Goal: Task Accomplishment & Management: Manage account settings

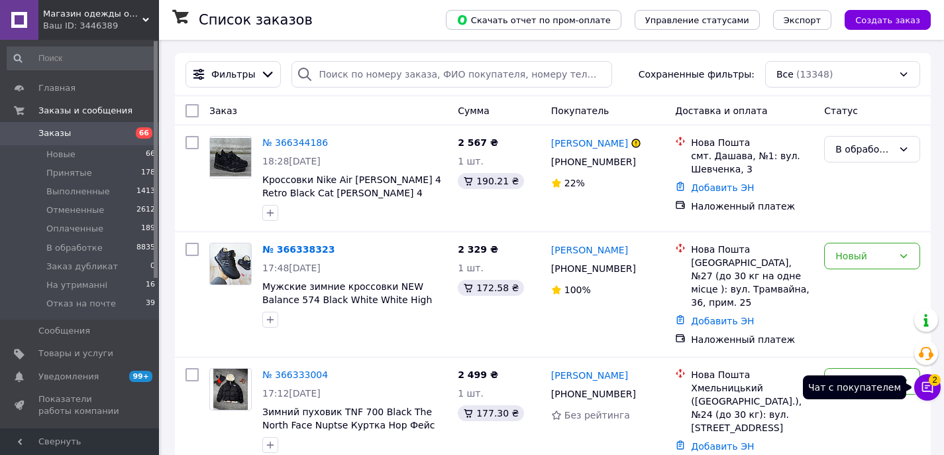
click at [930, 393] on icon at bounding box center [927, 386] width 13 height 13
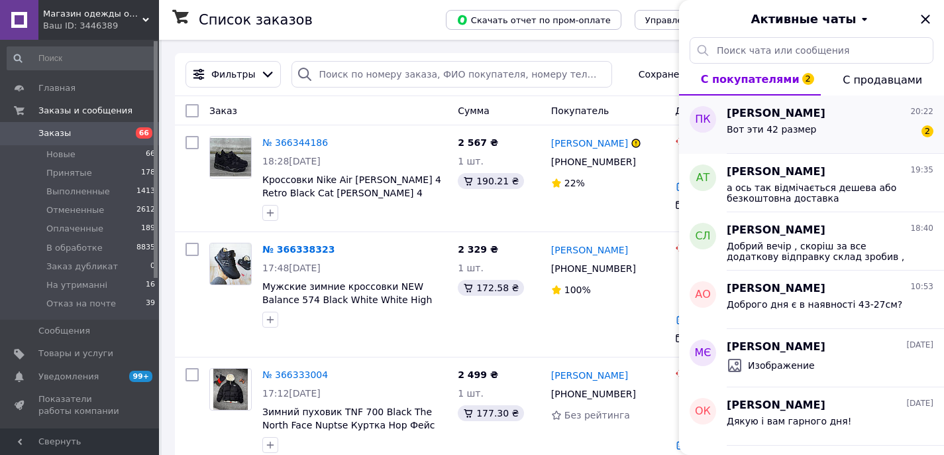
click at [794, 133] on span "Вот эти 42 размер" at bounding box center [771, 129] width 89 height 11
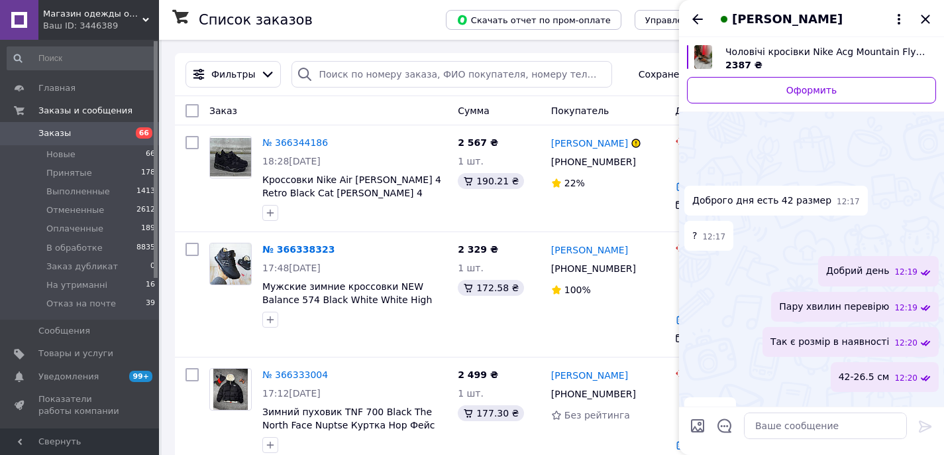
scroll to position [877, 0]
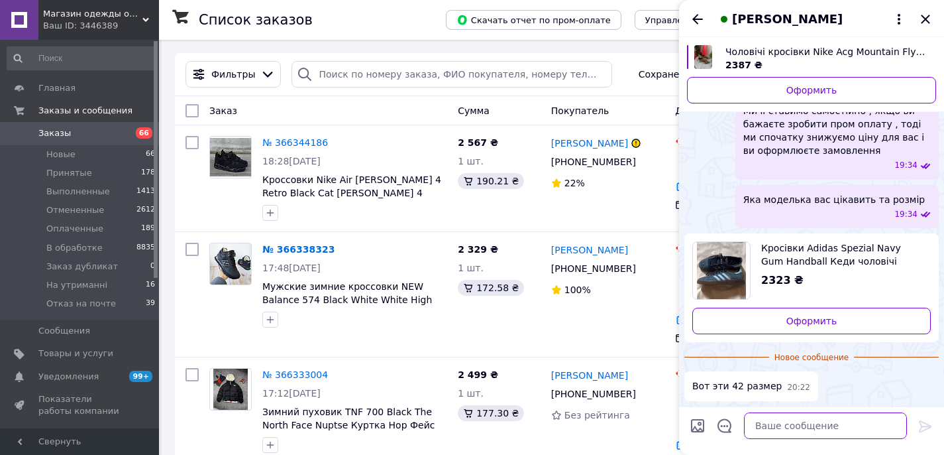
click at [780, 425] on textarea at bounding box center [825, 425] width 163 height 27
type textarea "зараз перевірю наявність"
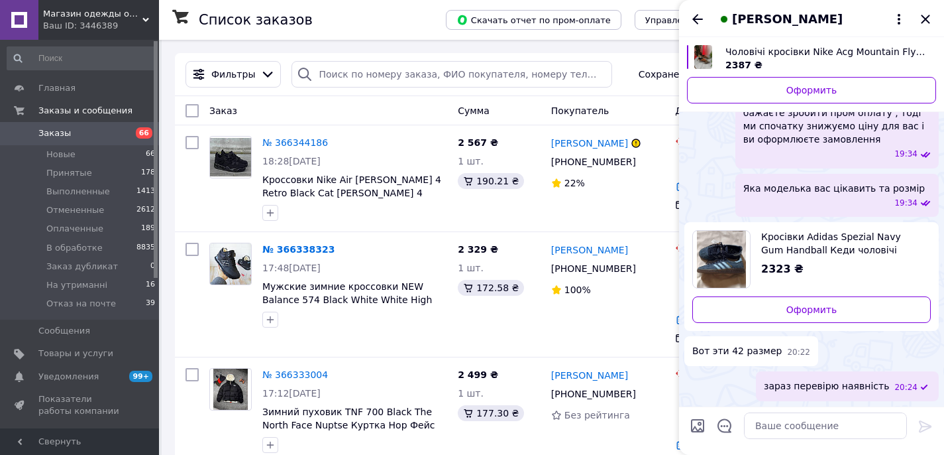
click at [740, 271] on img "Посмотреть товар" at bounding box center [722, 259] width 50 height 57
click at [773, 425] on textarea at bounding box center [825, 425] width 163 height 27
type textarea "Розмір є в наявності"
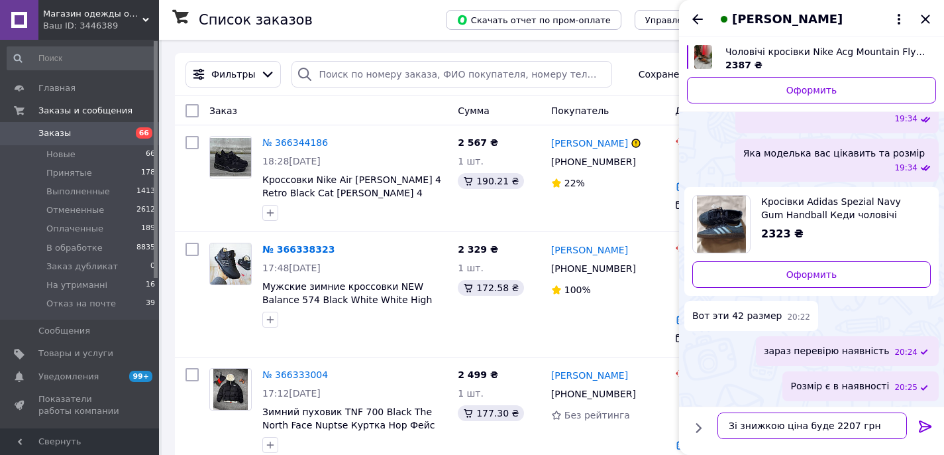
type textarea "Зі знижкою ціна буде 2207 грн"
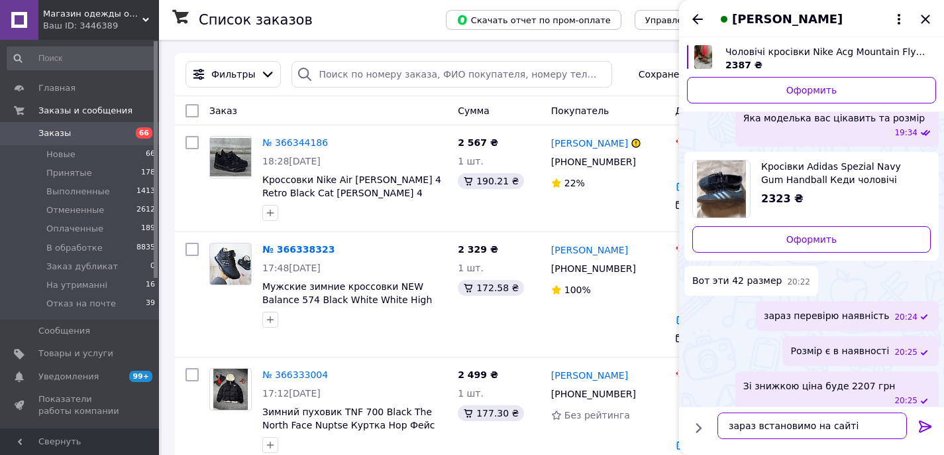
type textarea "зараз встановимо на сайті"
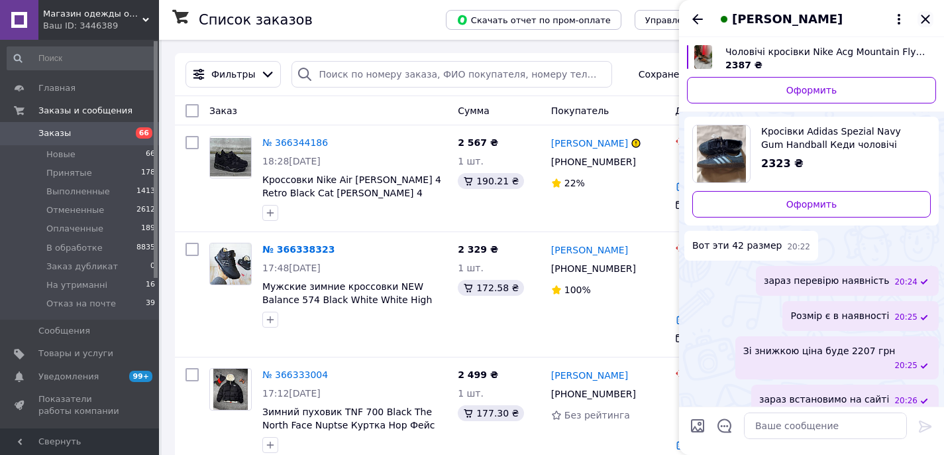
click at [928, 19] on icon "Закрыть" at bounding box center [926, 19] width 16 height 16
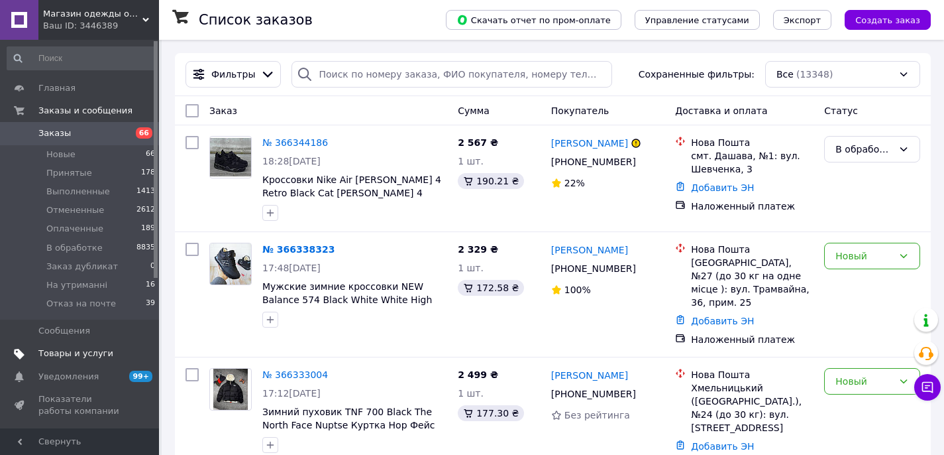
click at [64, 355] on span "Товары и услуги" at bounding box center [75, 353] width 75 height 12
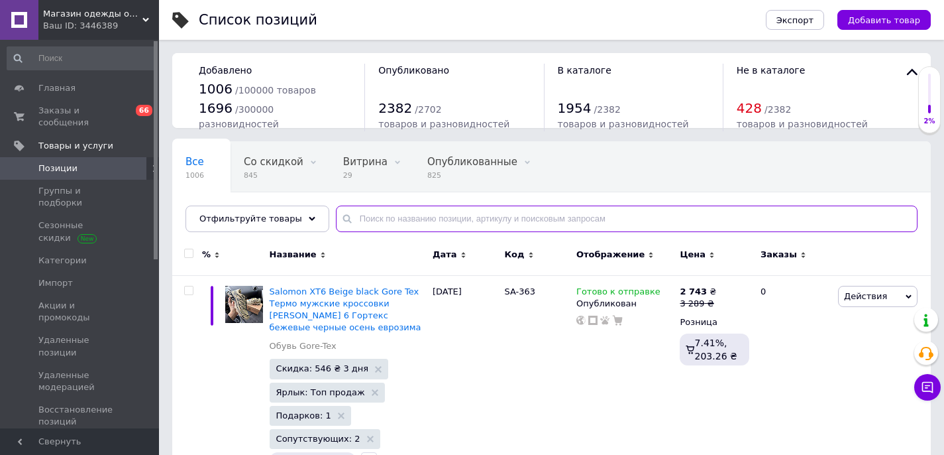
click at [402, 219] on input "text" at bounding box center [627, 218] width 582 height 27
click at [489, 212] on input "text" at bounding box center [627, 218] width 582 height 27
type input "spezial"
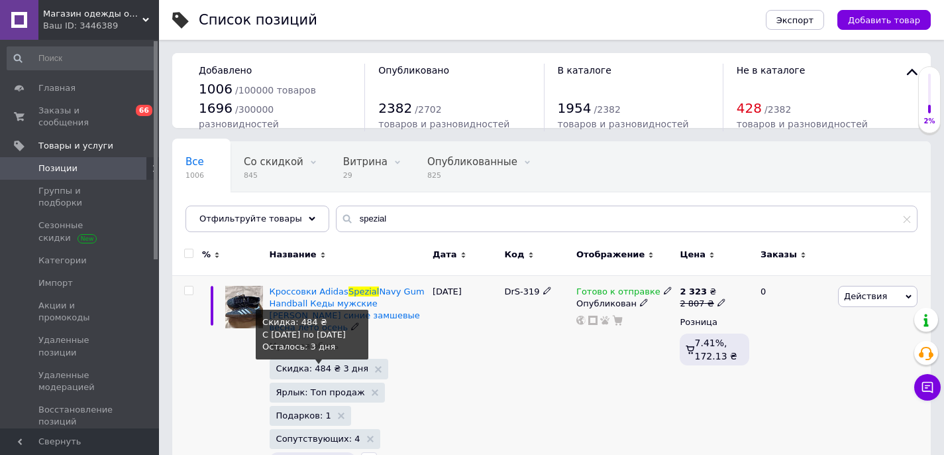
click at [318, 369] on span "Скидка: 484 ₴ 3 дня" at bounding box center [322, 368] width 93 height 9
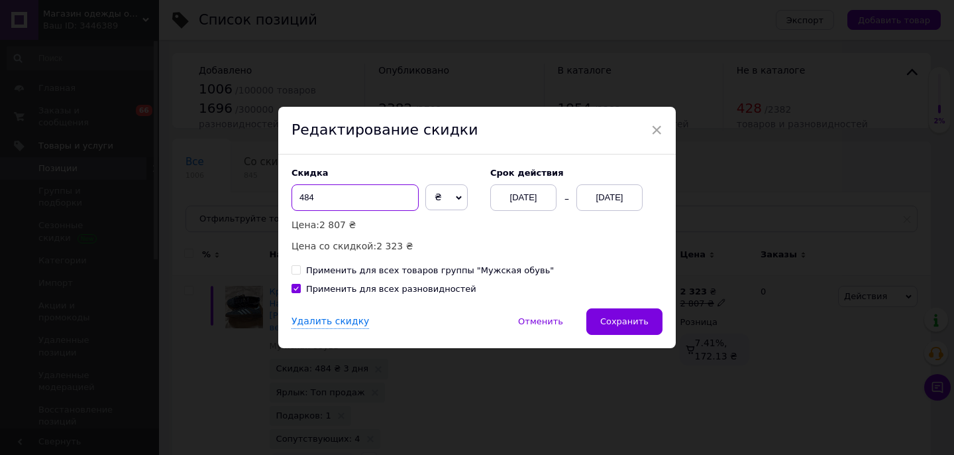
click at [309, 197] on input "484" at bounding box center [355, 197] width 127 height 27
click at [317, 195] on input "604" at bounding box center [355, 197] width 127 height 27
type input "600"
click at [647, 327] on button "Сохранить" at bounding box center [624, 321] width 76 height 27
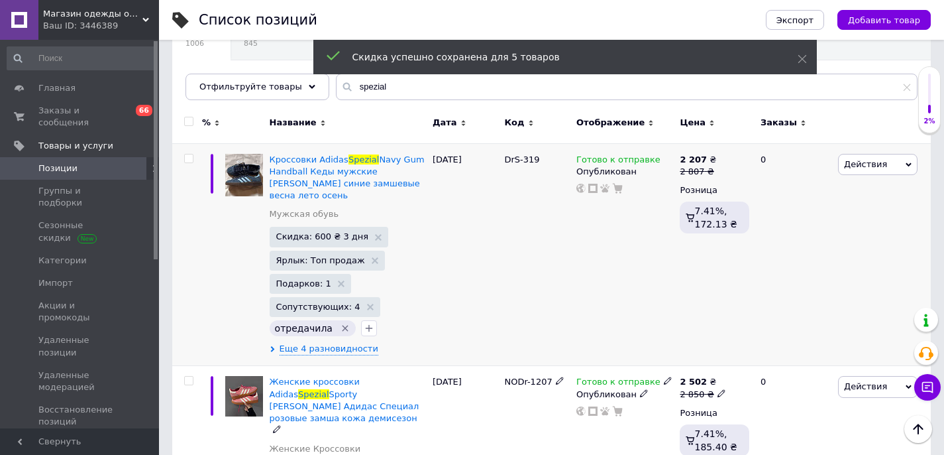
scroll to position [98, 0]
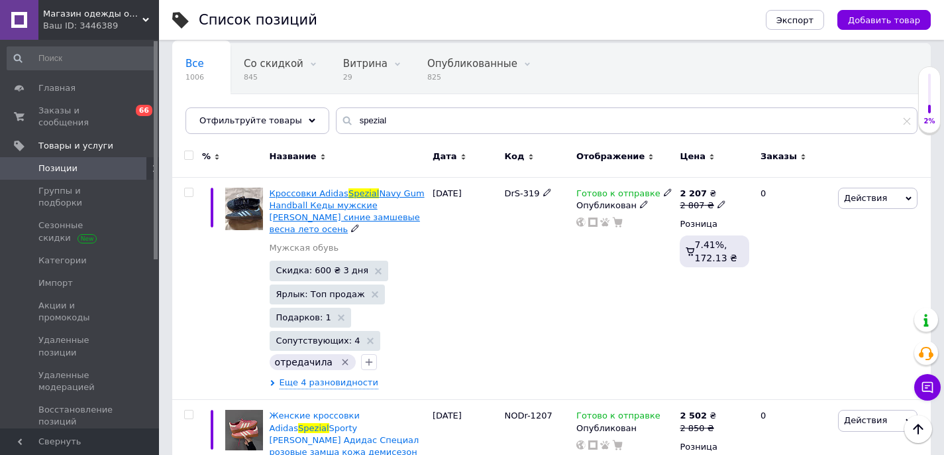
click at [352, 219] on span "Navy Gum Handball Кеды мужские [PERSON_NAME] синие замшевые весна лето осень" at bounding box center [347, 211] width 155 height 46
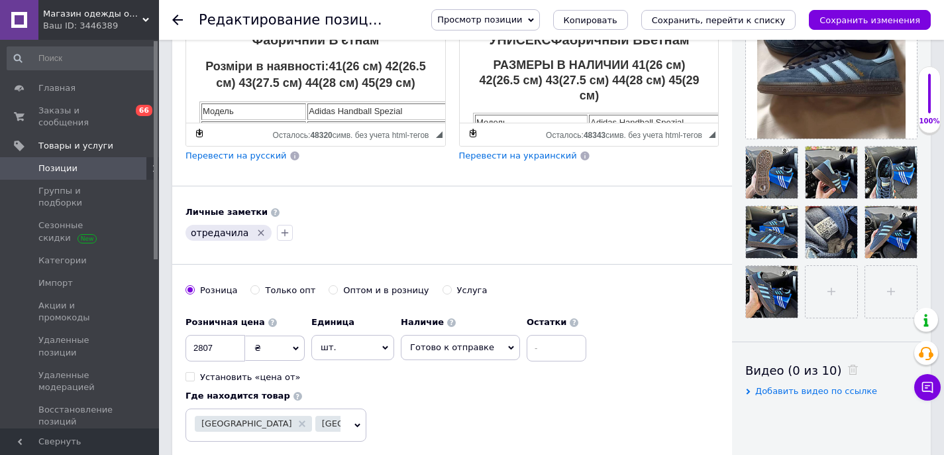
scroll to position [138, 0]
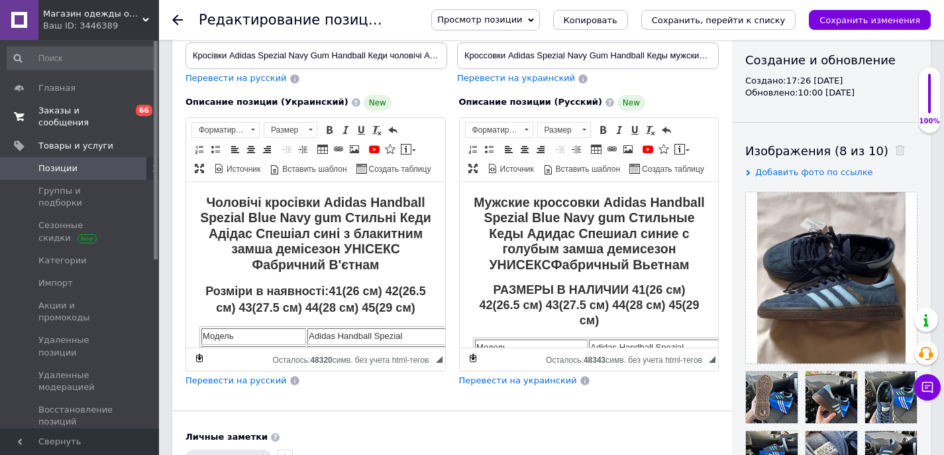
click at [62, 122] on span "Заказы и сообщения" at bounding box center [80, 117] width 84 height 24
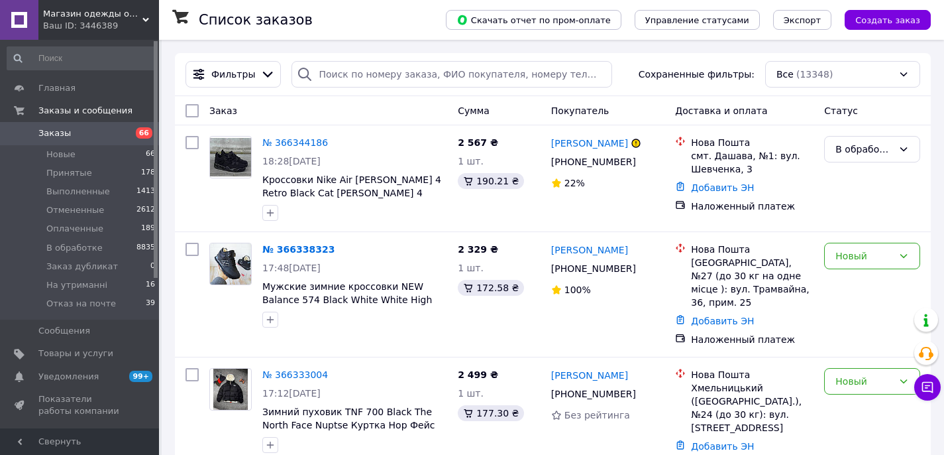
click at [929, 396] on button "Чат с покупателем" at bounding box center [927, 387] width 27 height 27
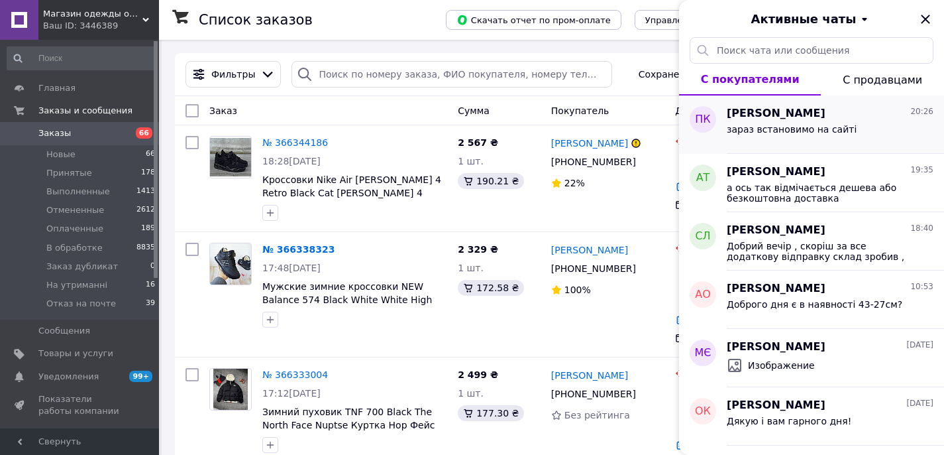
click at [818, 123] on div "зараз встановимо на сайті" at bounding box center [830, 131] width 207 height 21
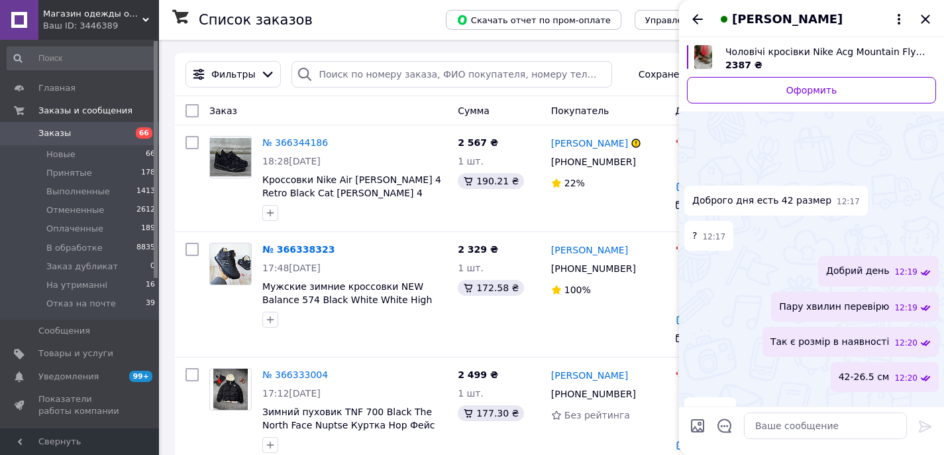
scroll to position [994, 0]
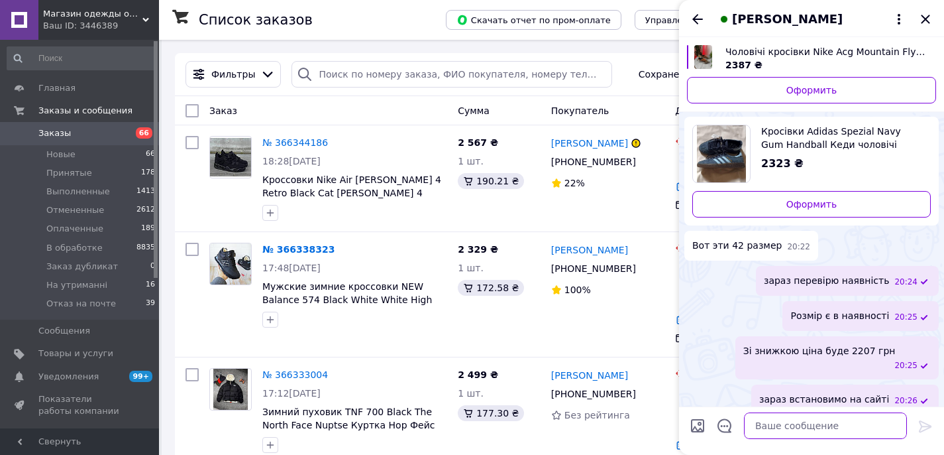
click at [774, 426] on textarea at bounding box center [825, 425] width 163 height 27
type textarea "Можете оформлювати замовлення"
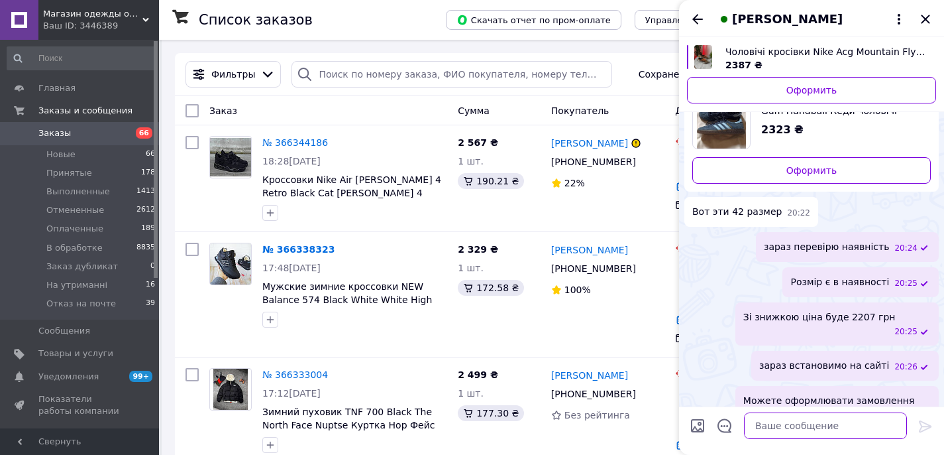
scroll to position [1008, 0]
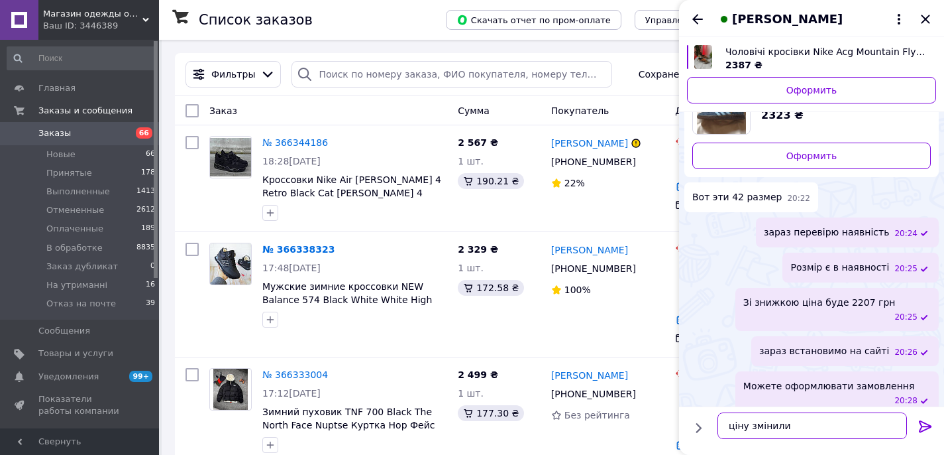
type textarea "ціну змінили"
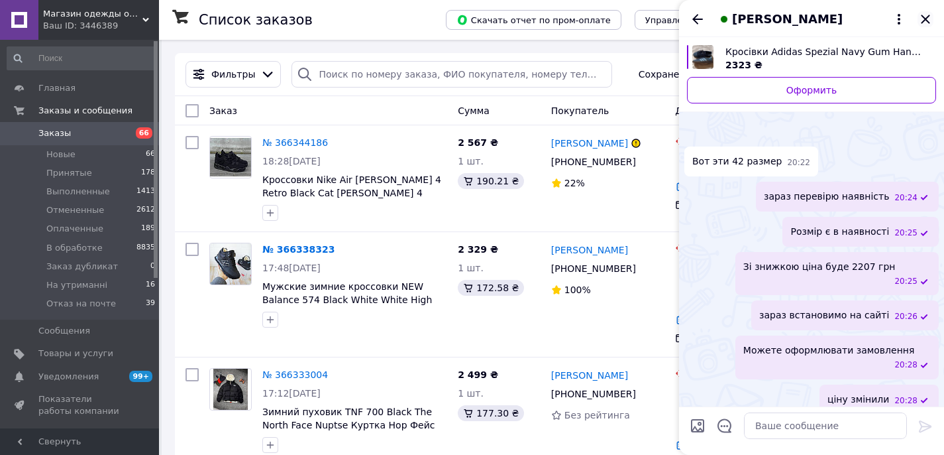
click at [931, 21] on icon "Закрыть" at bounding box center [926, 19] width 16 height 16
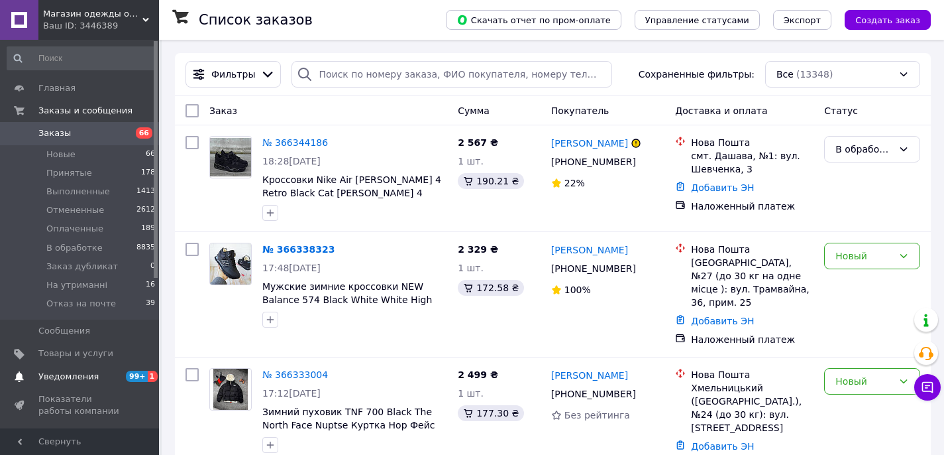
click at [91, 375] on span "Уведомления" at bounding box center [68, 376] width 60 height 12
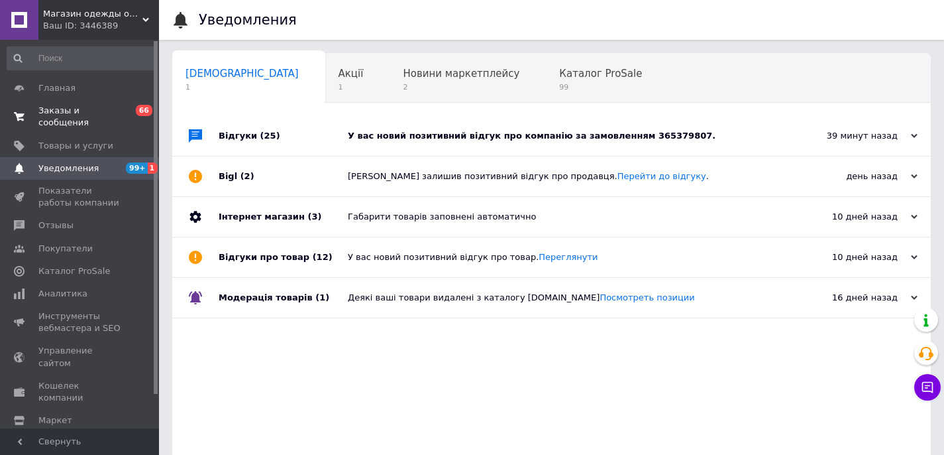
click at [79, 101] on link "Заказы и сообщения 0 66" at bounding box center [81, 116] width 163 height 34
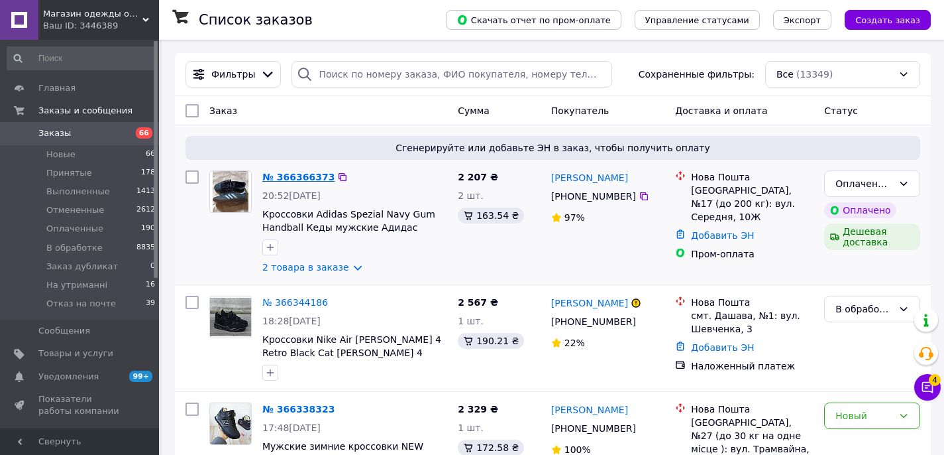
click at [307, 177] on link "№ 366366373" at bounding box center [298, 177] width 72 height 11
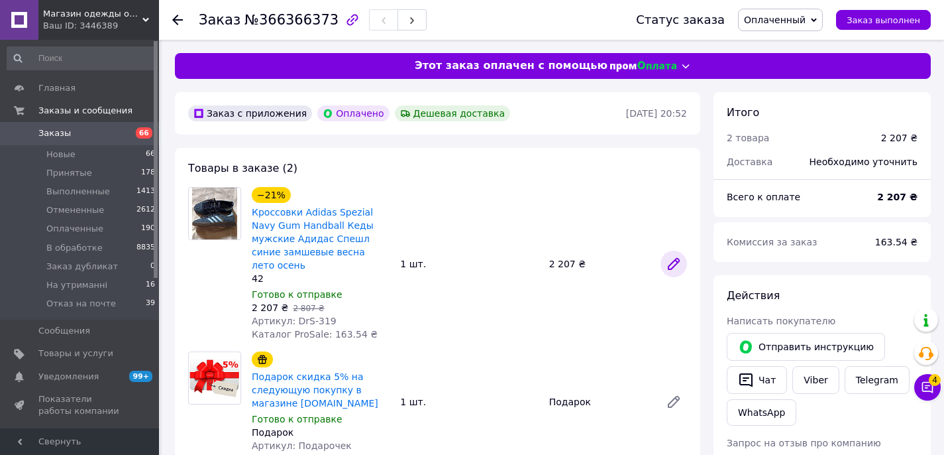
click at [676, 258] on icon at bounding box center [674, 263] width 11 height 11
click at [74, 129] on span "Заказы" at bounding box center [80, 133] width 84 height 12
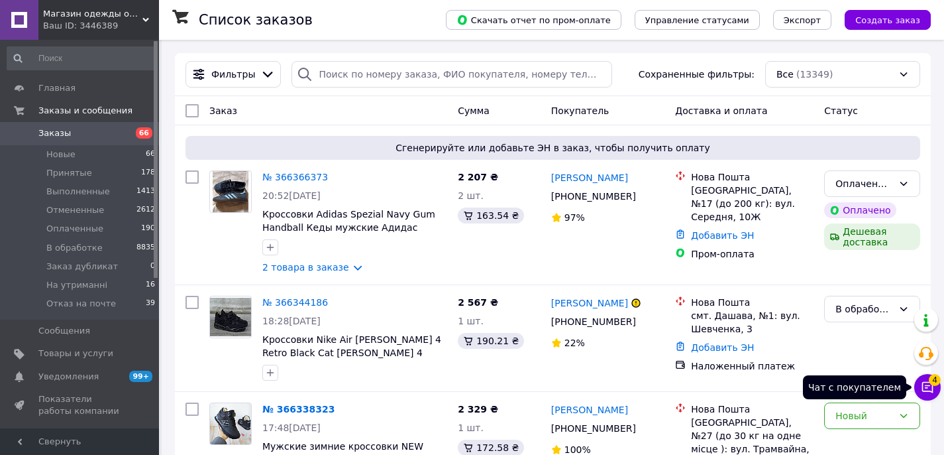
click at [937, 394] on button "Чат с покупателем 4" at bounding box center [927, 387] width 27 height 27
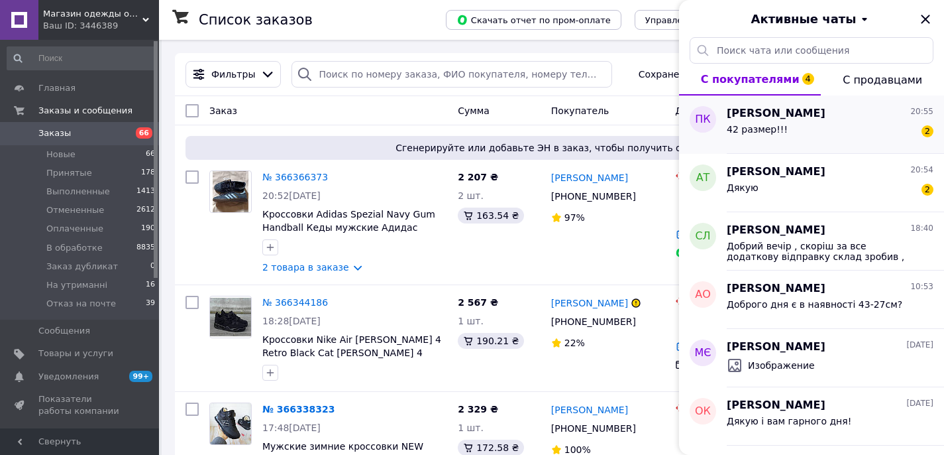
click at [781, 130] on span "42 размер!!!" at bounding box center [757, 129] width 61 height 11
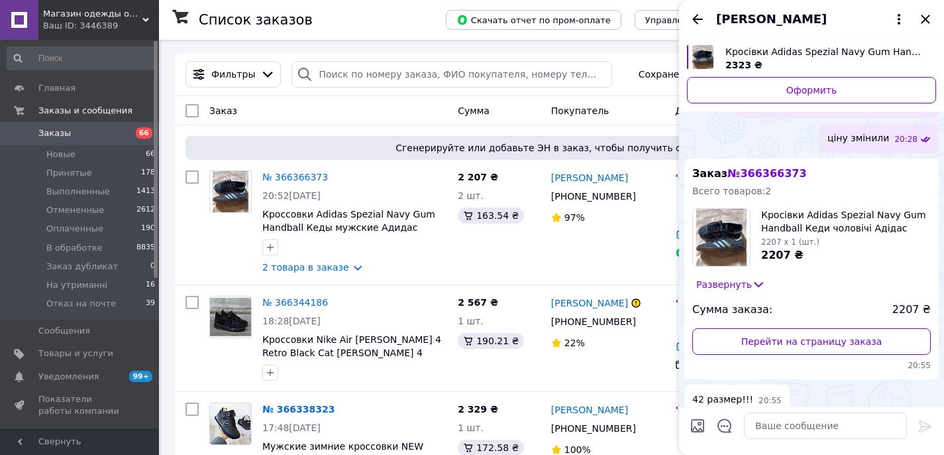
scroll to position [1295, 0]
click at [769, 431] on textarea at bounding box center [825, 425] width 163 height 27
type textarea "Замовлення прийнято"
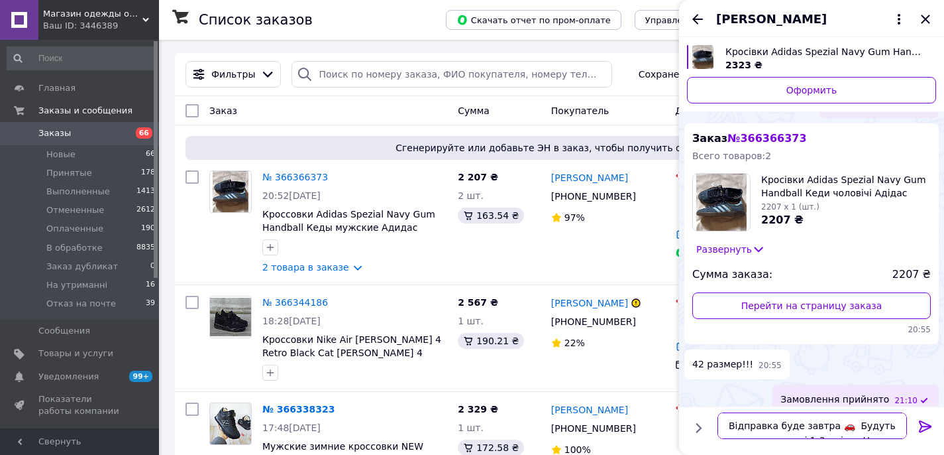
scroll to position [1, 0]
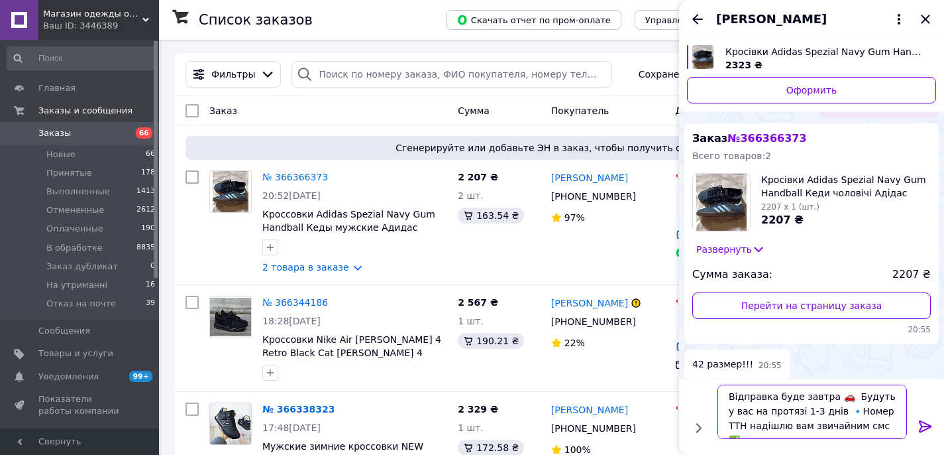
click at [807, 410] on textarea "Відправка буде завтра 🚗 Будуть у вас на протязі 1-3 днів 🔹Номер ТТН надішлю вам…" at bounding box center [812, 411] width 189 height 54
type textarea "Відправка буде завтра 🚗 Будуть у вас на протязі 1-2 днів 🔹Номер ТТН надішлю вам…"
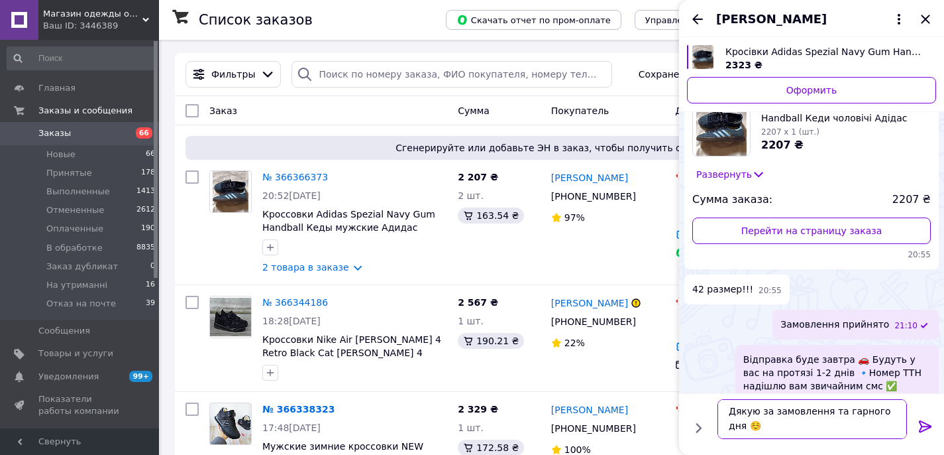
click at [890, 411] on textarea "Дякую за замовлення та гарного дня ☺️" at bounding box center [812, 419] width 189 height 40
type textarea "Дякую за замовлення та гарного вечорав ☺️"
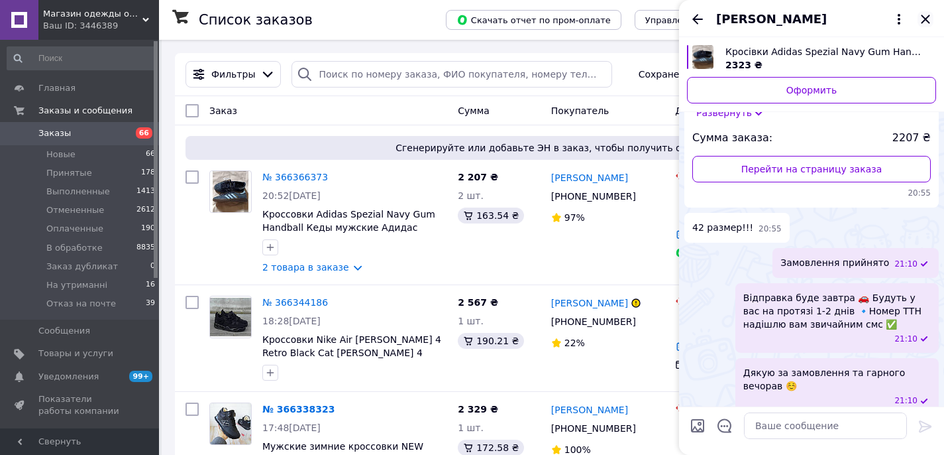
click at [923, 21] on icon "Закрыть" at bounding box center [926, 19] width 16 height 16
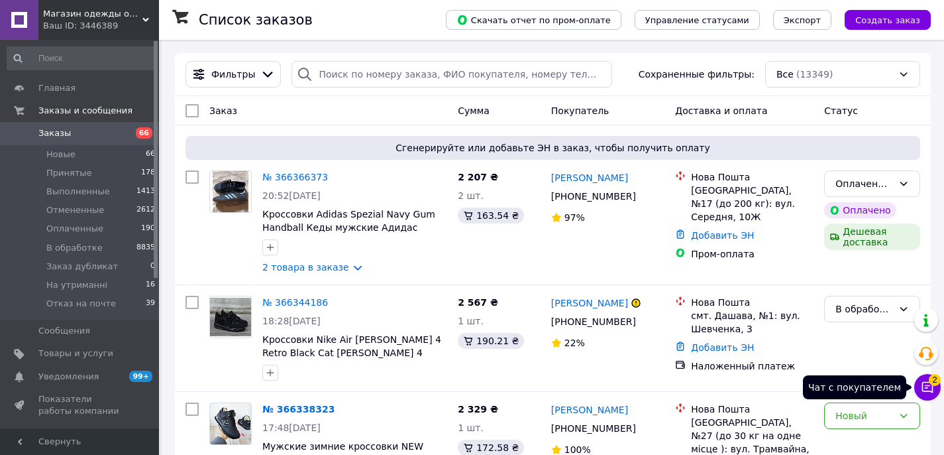
click at [920, 395] on button "Чат с покупателем 2" at bounding box center [927, 387] width 27 height 27
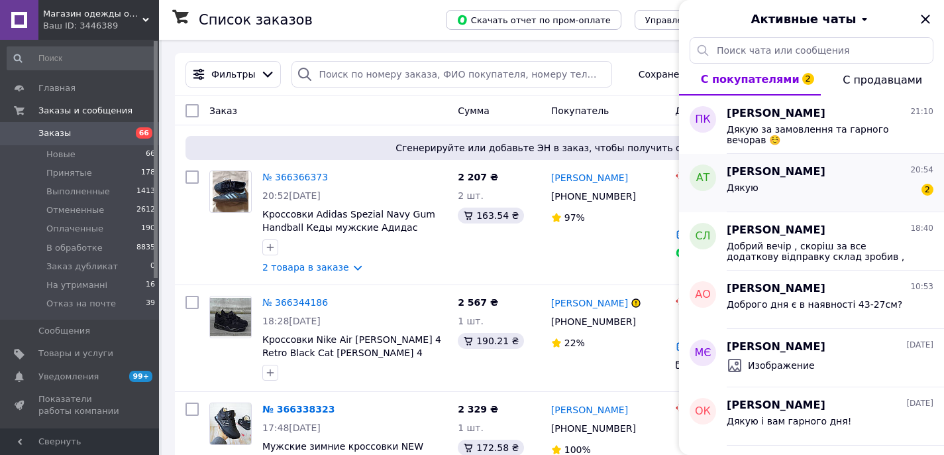
click at [815, 186] on div "Дякую 2" at bounding box center [830, 190] width 207 height 21
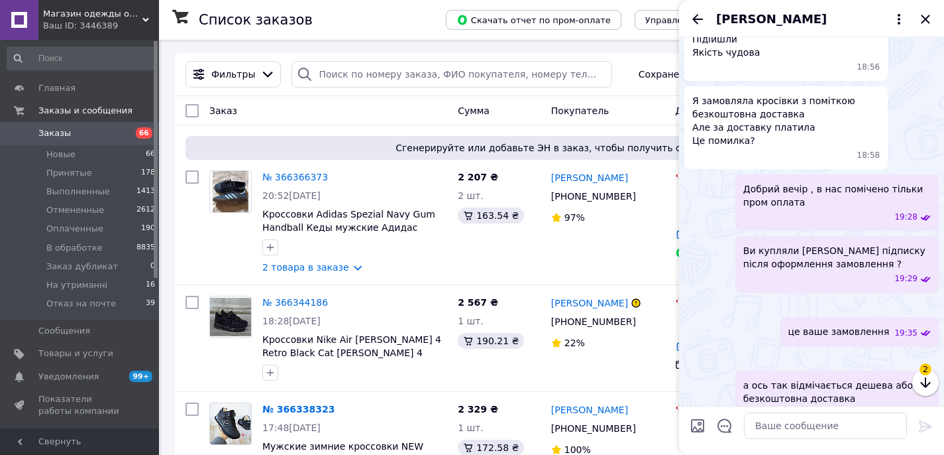
scroll to position [938, 0]
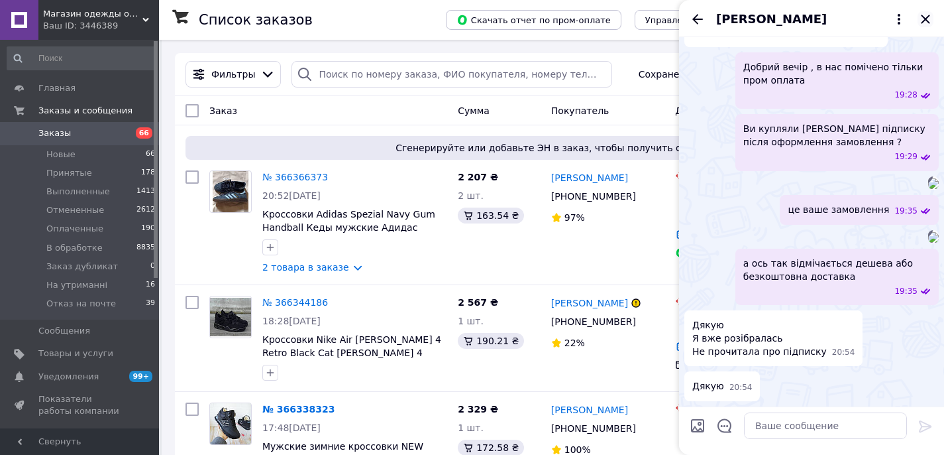
click at [926, 21] on icon "Закрыть" at bounding box center [926, 19] width 16 height 16
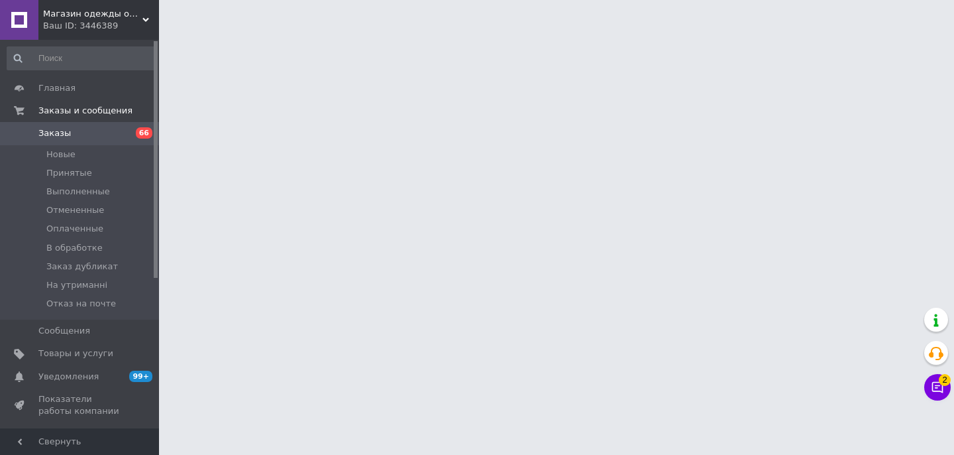
click at [939, 388] on icon at bounding box center [937, 386] width 13 height 13
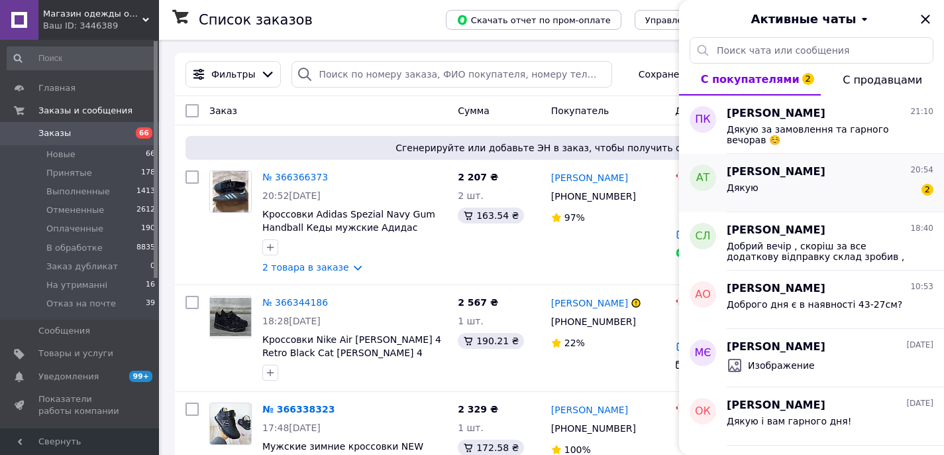
click at [814, 180] on div "Дякую 2" at bounding box center [830, 190] width 207 height 21
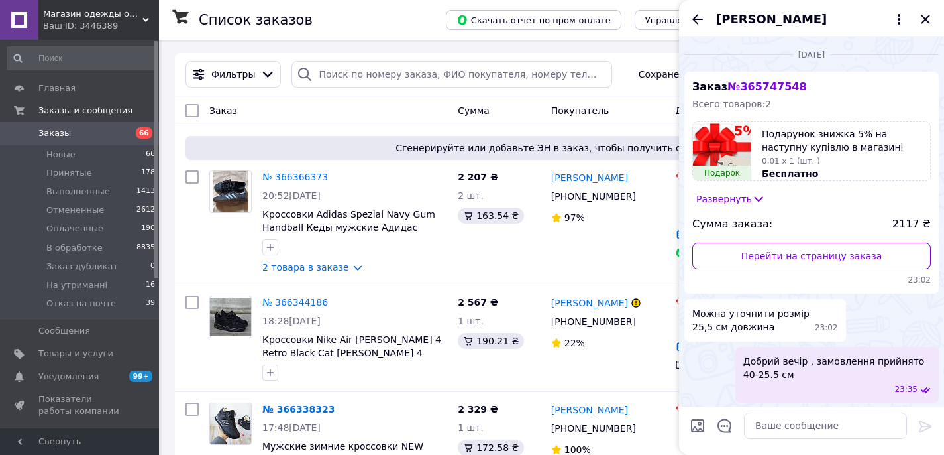
scroll to position [938, 0]
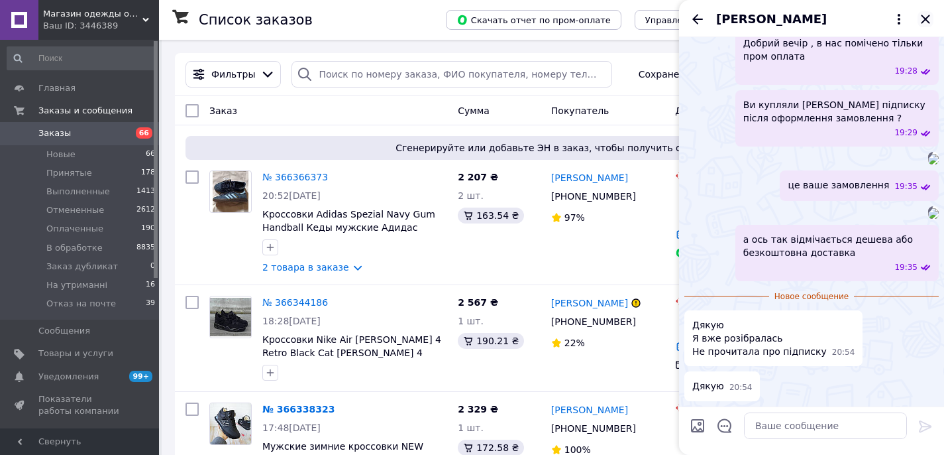
click at [927, 22] on icon "Закрыть" at bounding box center [926, 19] width 16 height 16
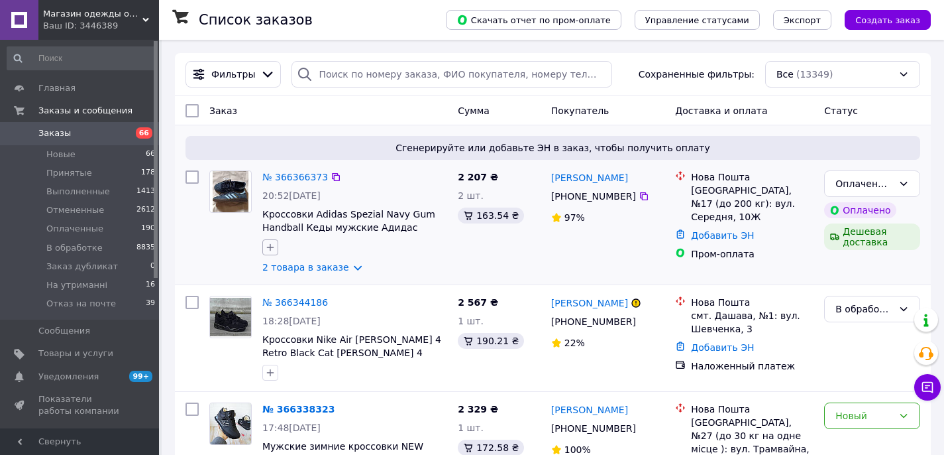
click at [268, 246] on icon "button" at bounding box center [270, 247] width 11 height 11
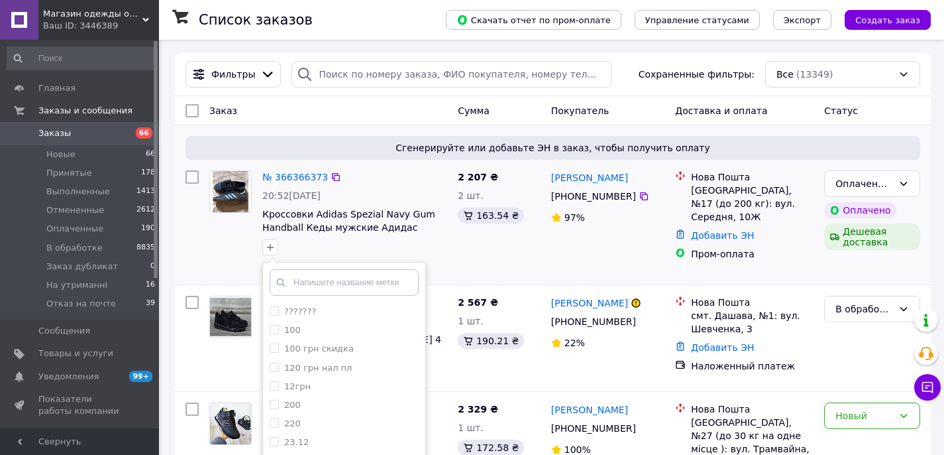
click at [299, 278] on input "text" at bounding box center [344, 282] width 149 height 27
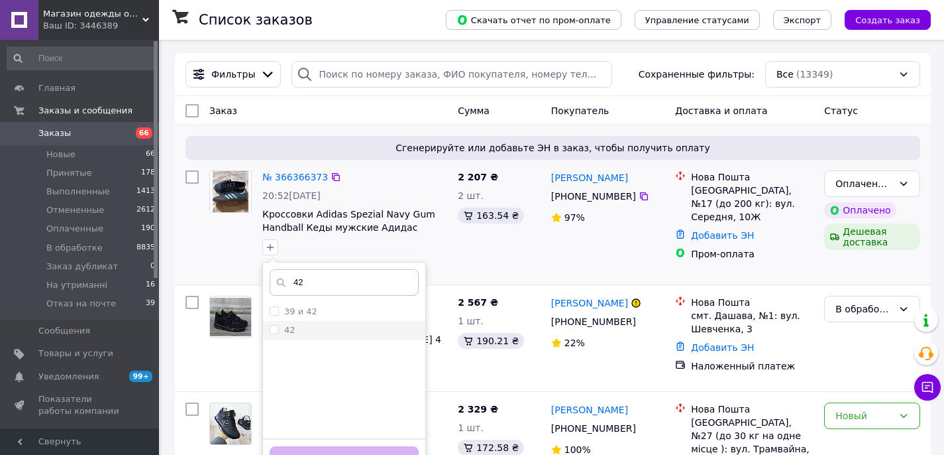
type input "42"
click at [275, 326] on input "42" at bounding box center [274, 329] width 9 height 9
checkbox input "true"
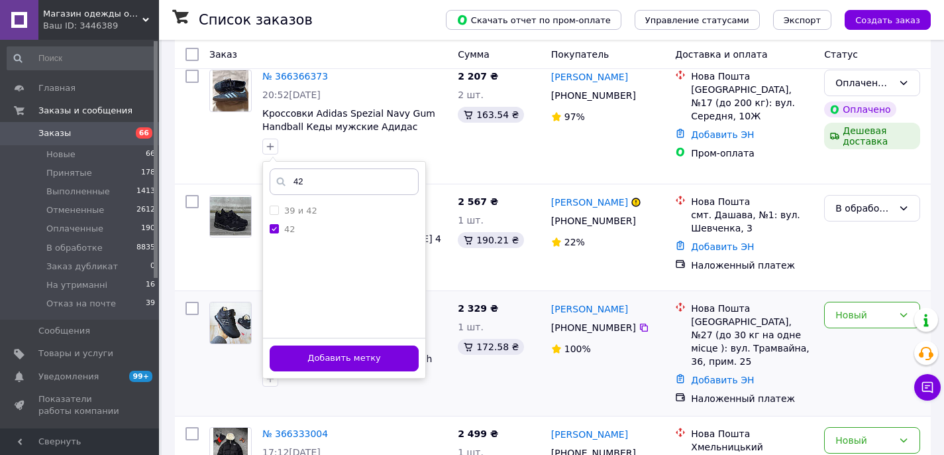
scroll to position [115, 0]
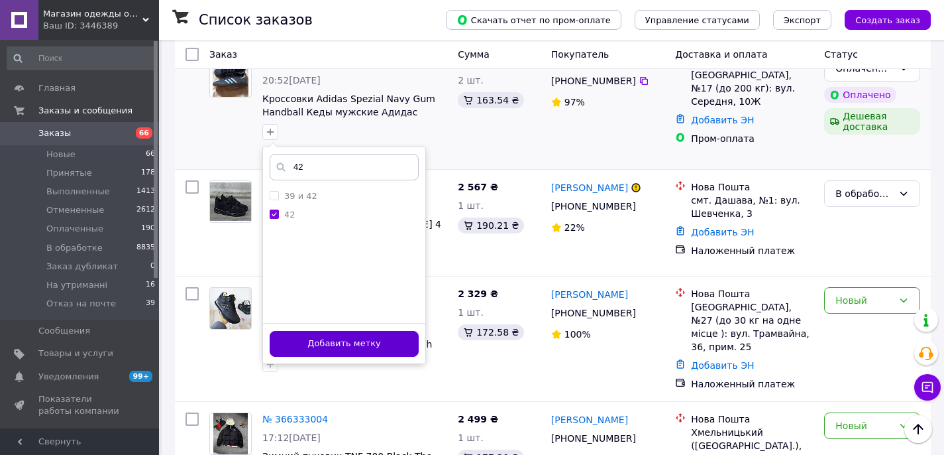
click at [388, 344] on button "Добавить метку" at bounding box center [344, 344] width 149 height 26
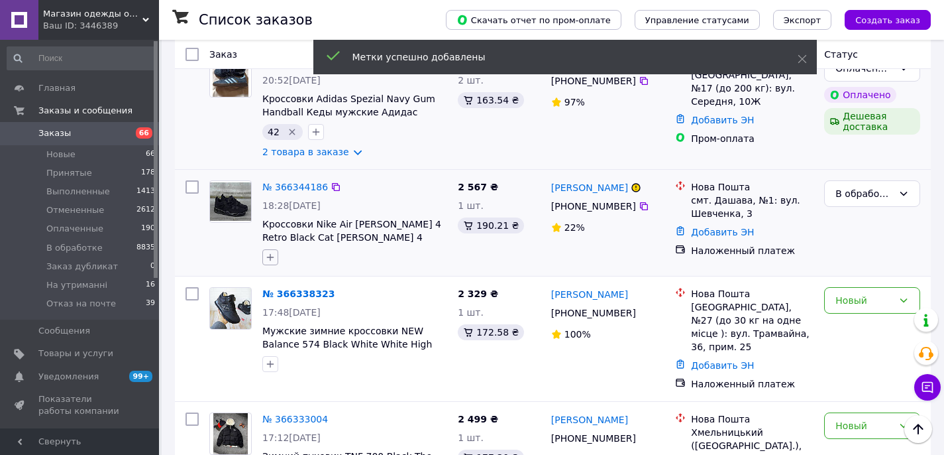
click at [269, 258] on icon "button" at bounding box center [270, 257] width 7 height 7
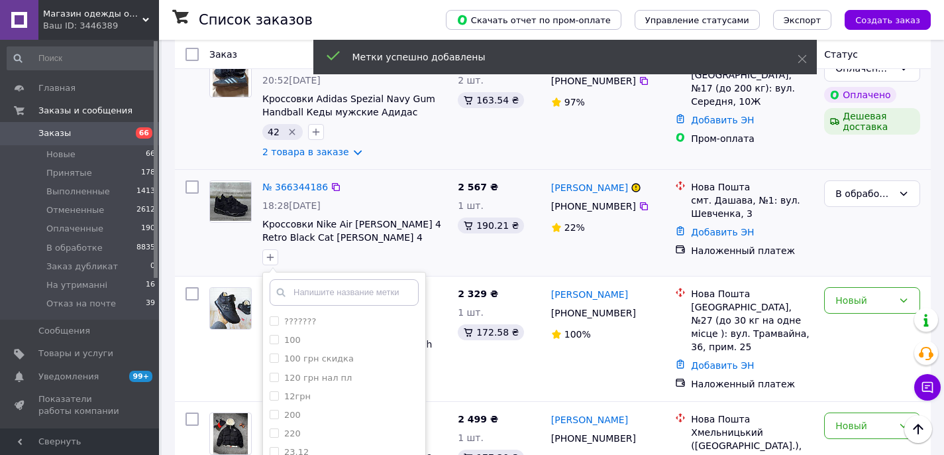
click at [292, 290] on input "text" at bounding box center [344, 292] width 149 height 27
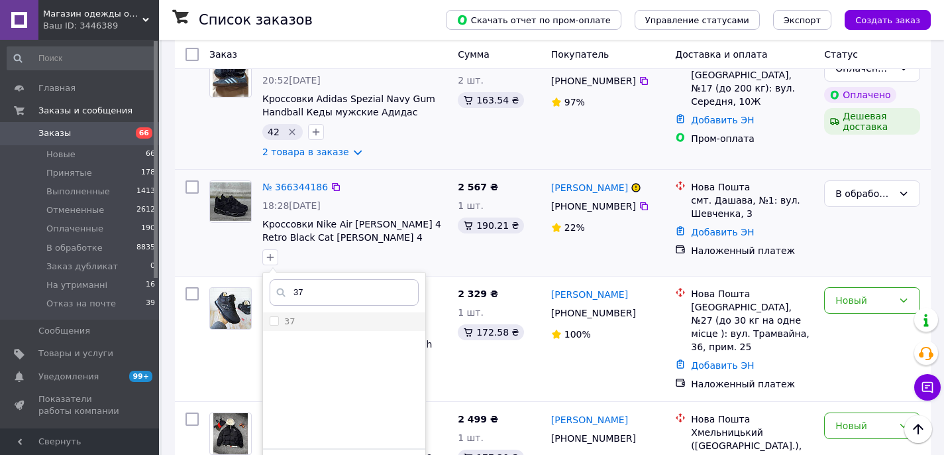
type input "37"
click at [273, 325] on label "37" at bounding box center [283, 321] width 26 height 12
click at [273, 325] on input "37" at bounding box center [274, 320] width 9 height 9
checkbox input "true"
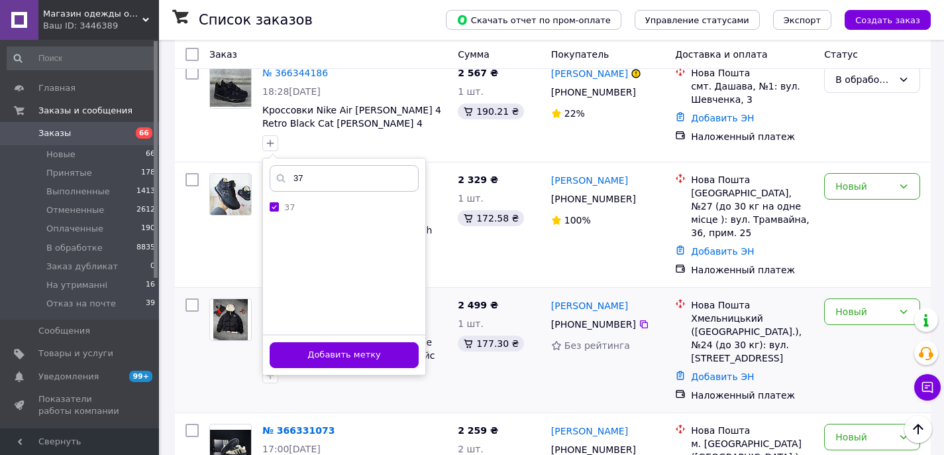
scroll to position [252, 0]
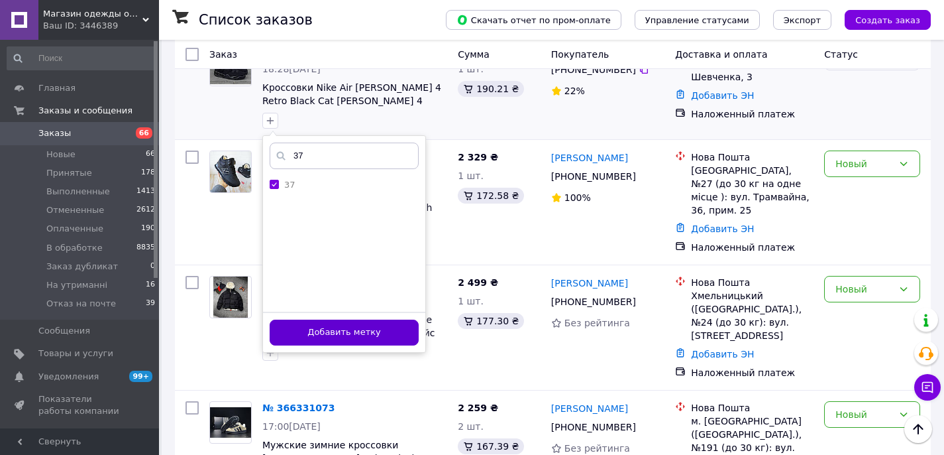
click at [363, 333] on button "Добавить метку" at bounding box center [344, 332] width 149 height 26
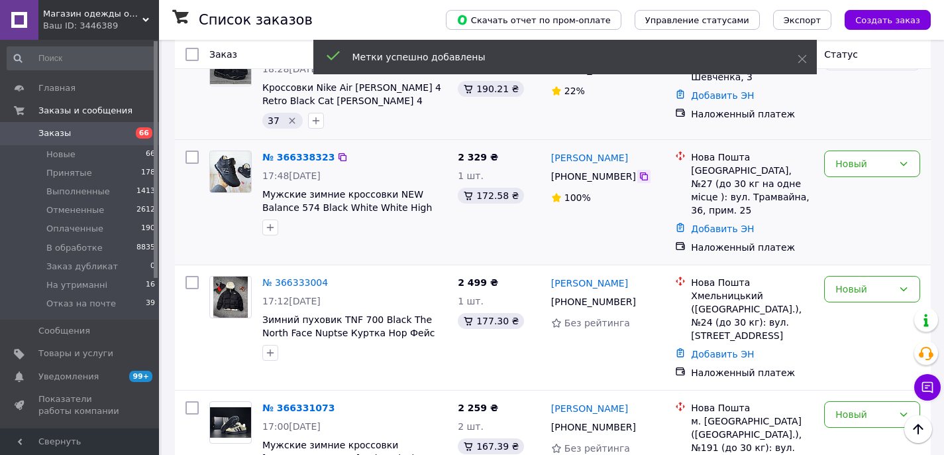
click at [645, 177] on icon at bounding box center [644, 176] width 8 height 8
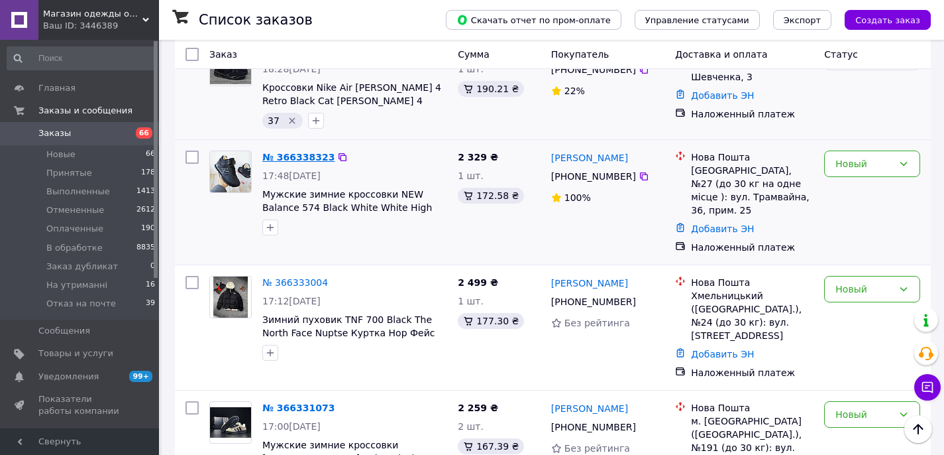
click at [285, 156] on link "№ 366338323" at bounding box center [298, 157] width 72 height 11
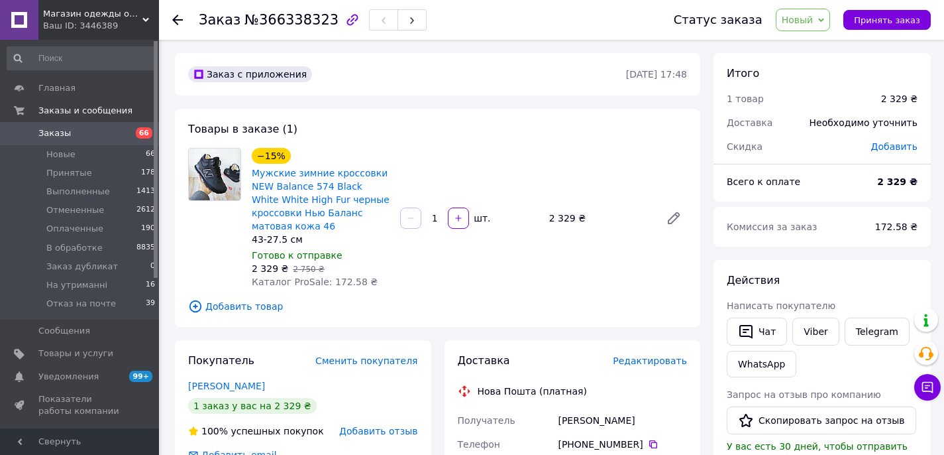
click at [89, 131] on span "Заказы" at bounding box center [80, 133] width 84 height 12
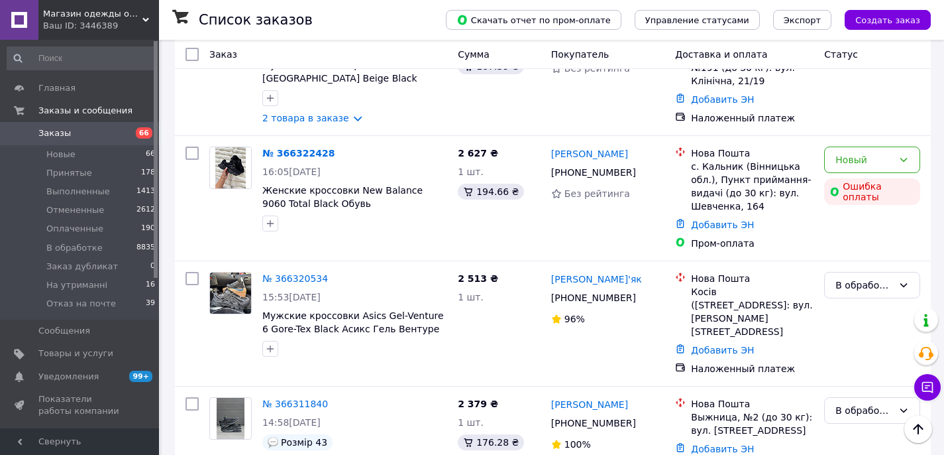
scroll to position [653, 0]
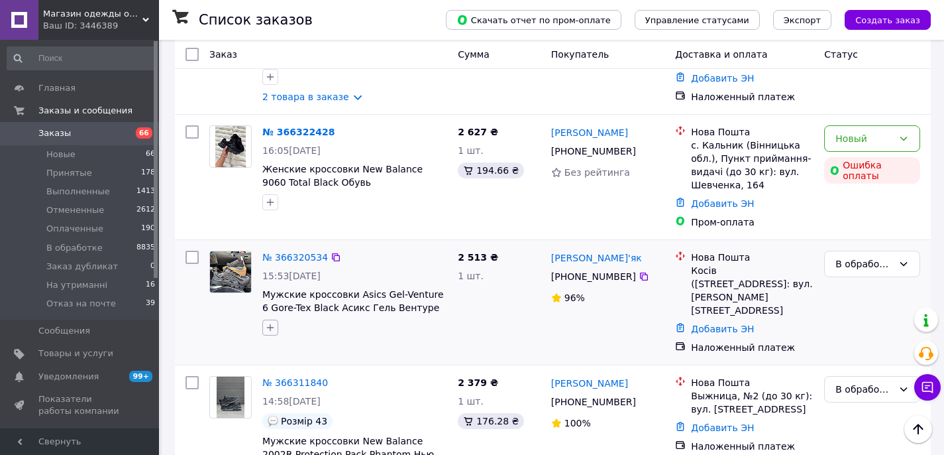
click at [272, 322] on icon "button" at bounding box center [270, 327] width 11 height 11
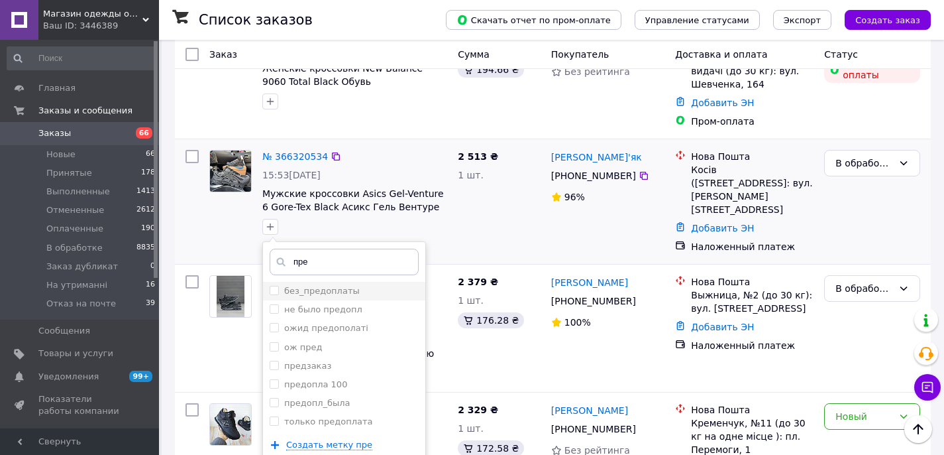
scroll to position [759, 0]
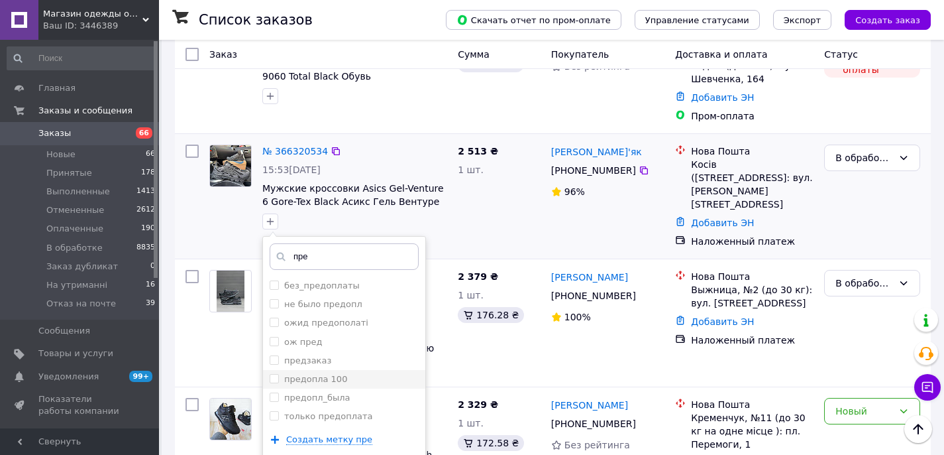
type input "пре"
click at [273, 374] on input "предопла 100" at bounding box center [274, 378] width 9 height 9
checkbox input "true"
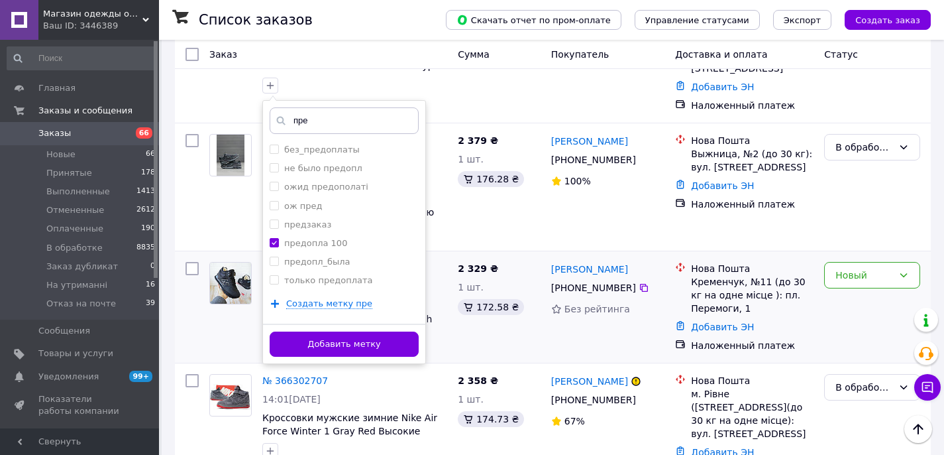
scroll to position [903, 0]
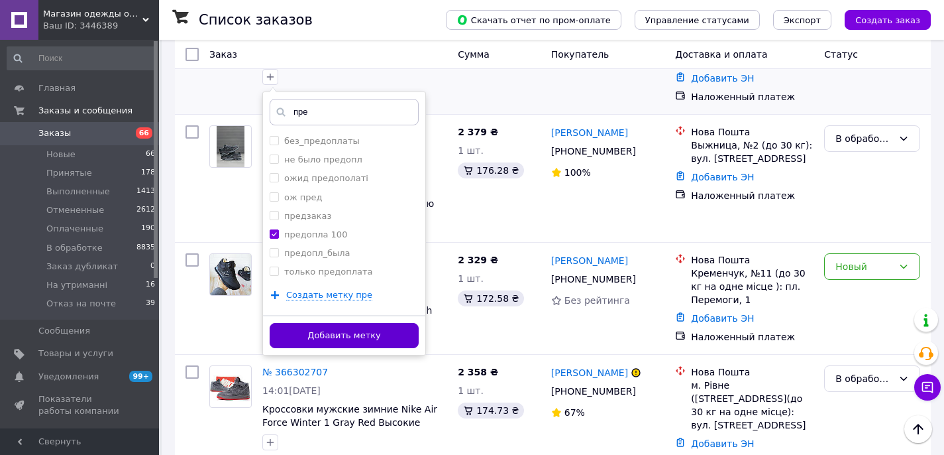
click at [354, 326] on button "Добавить метку" at bounding box center [344, 336] width 149 height 26
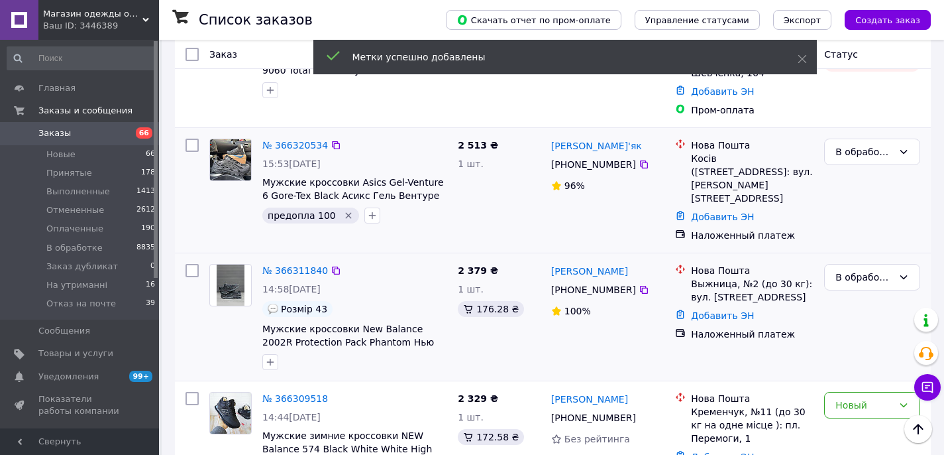
scroll to position [763, 0]
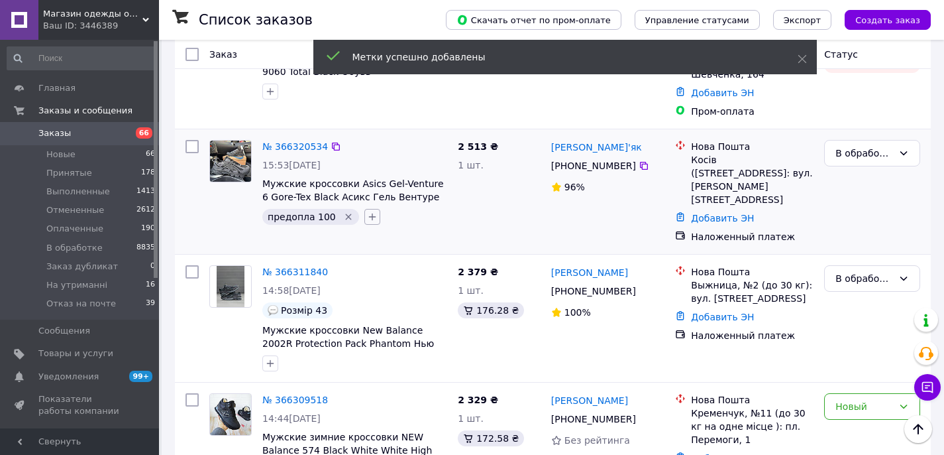
click at [368, 211] on icon "button" at bounding box center [372, 216] width 11 height 11
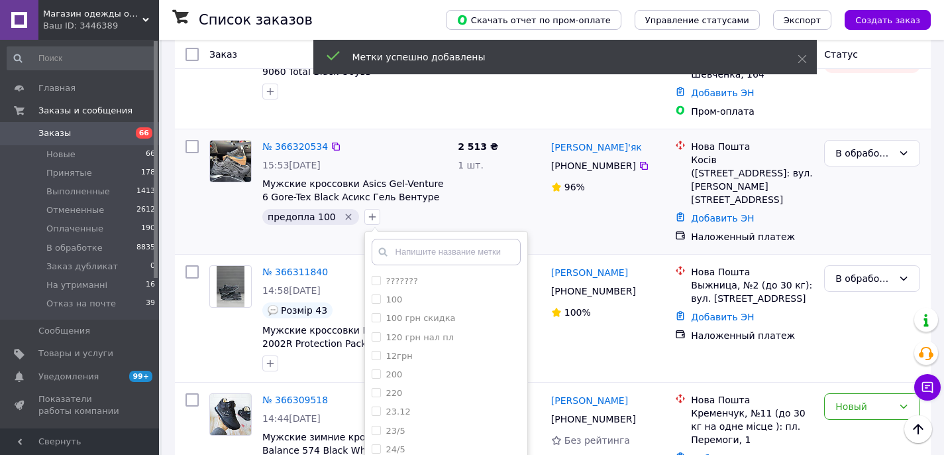
click at [407, 246] on input "text" at bounding box center [446, 252] width 149 height 27
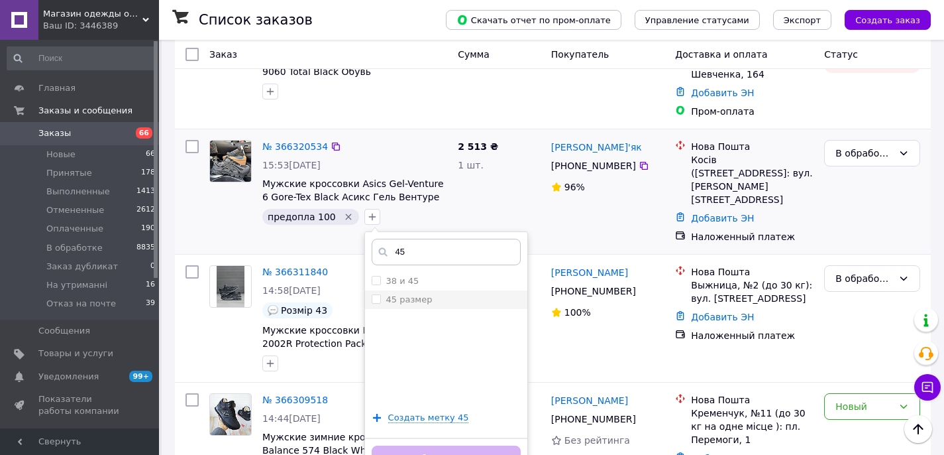
type input "45"
click at [372, 294] on input "45 размер" at bounding box center [376, 298] width 9 height 9
checkbox input "true"
click at [464, 445] on button "Добавить метку" at bounding box center [446, 458] width 149 height 26
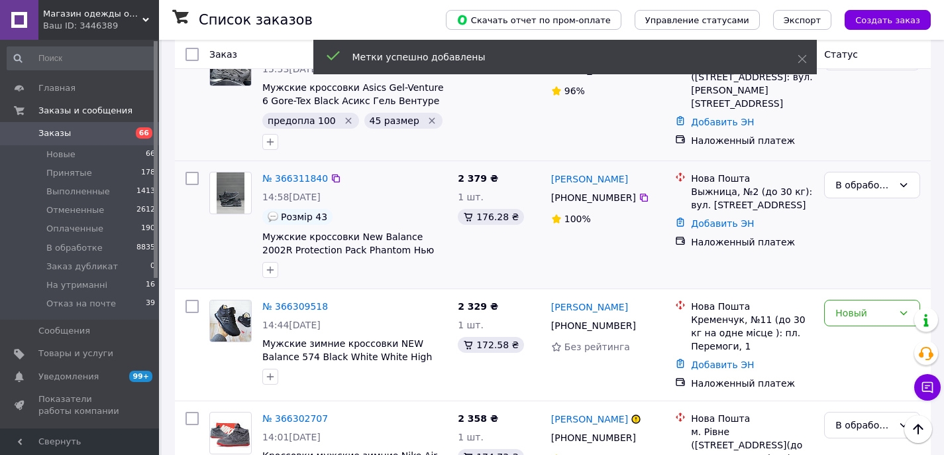
scroll to position [871, 0]
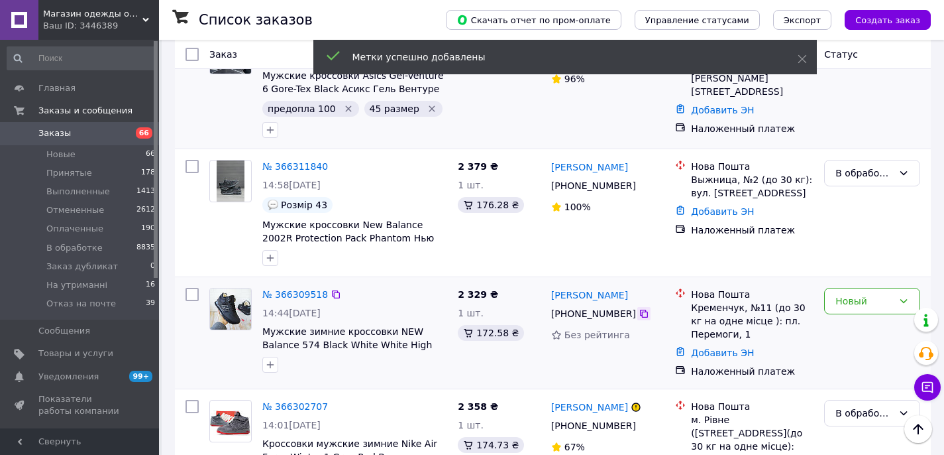
click at [640, 309] on icon at bounding box center [644, 313] width 8 height 8
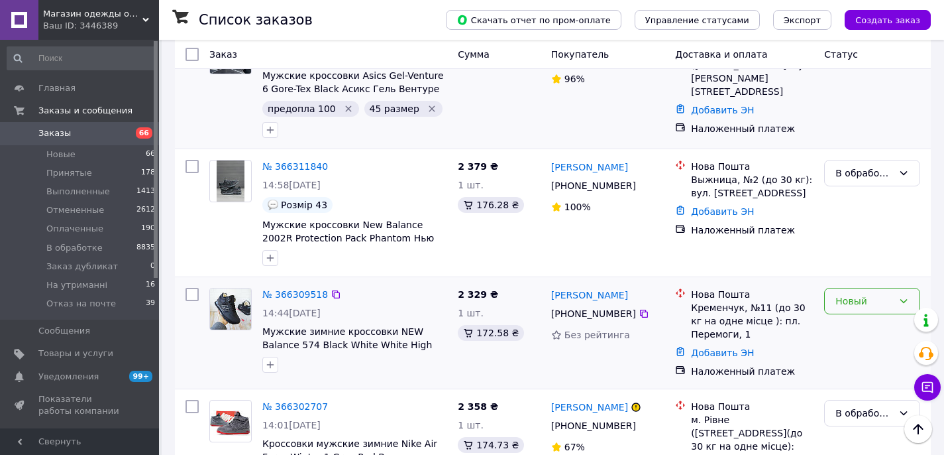
click at [882, 288] on div "Новый" at bounding box center [872, 301] width 96 height 27
click at [861, 364] on li "В обработке" at bounding box center [872, 371] width 95 height 24
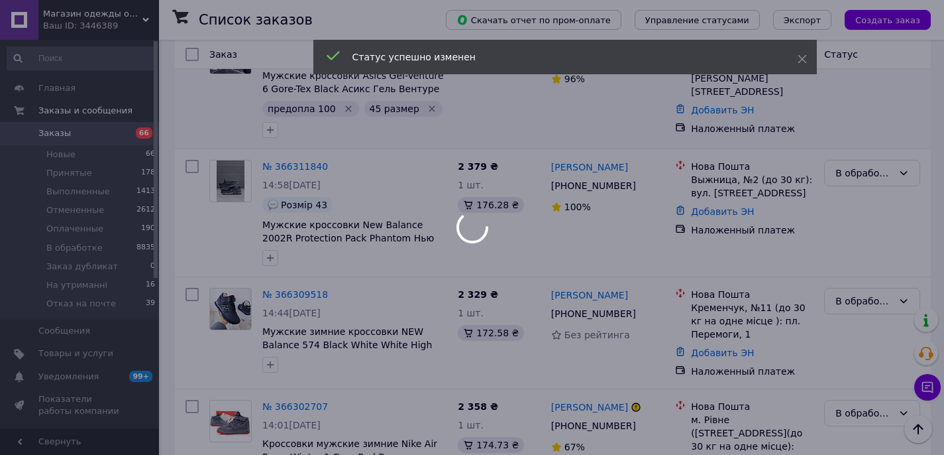
click at [270, 351] on div at bounding box center [472, 227] width 944 height 455
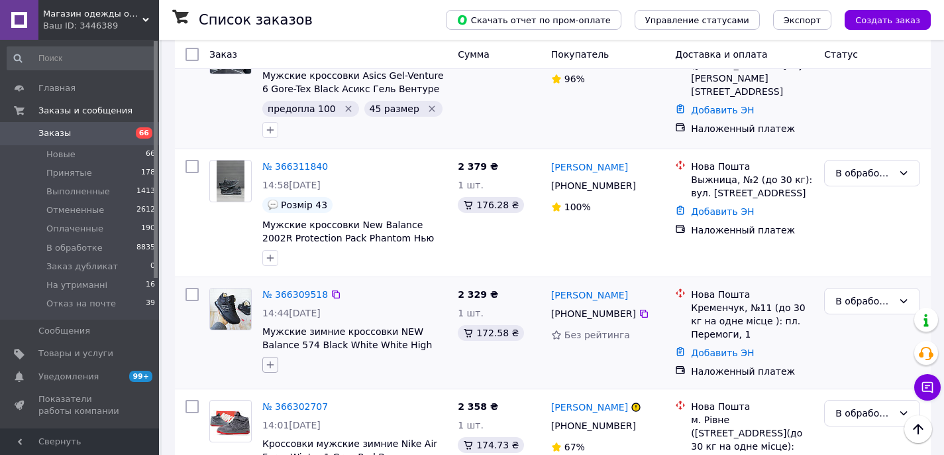
click at [271, 359] on icon "button" at bounding box center [270, 364] width 11 height 11
click at [317, 386] on input "text" at bounding box center [344, 399] width 149 height 27
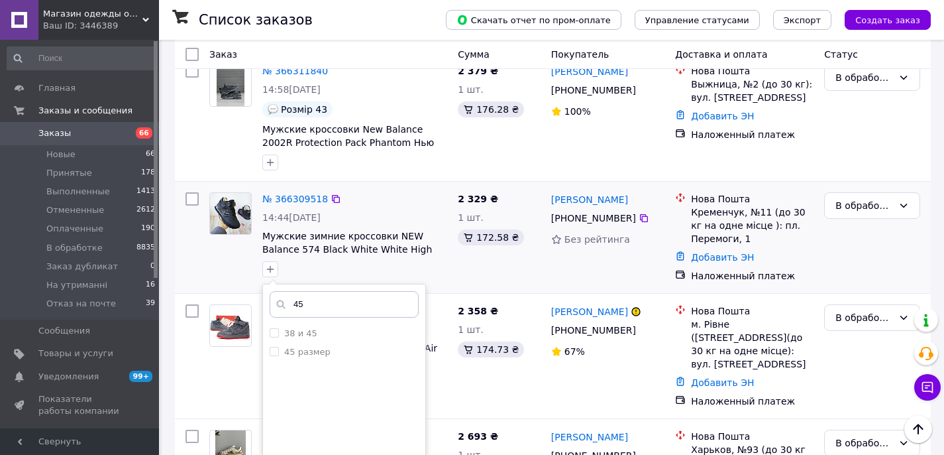
scroll to position [983, 0]
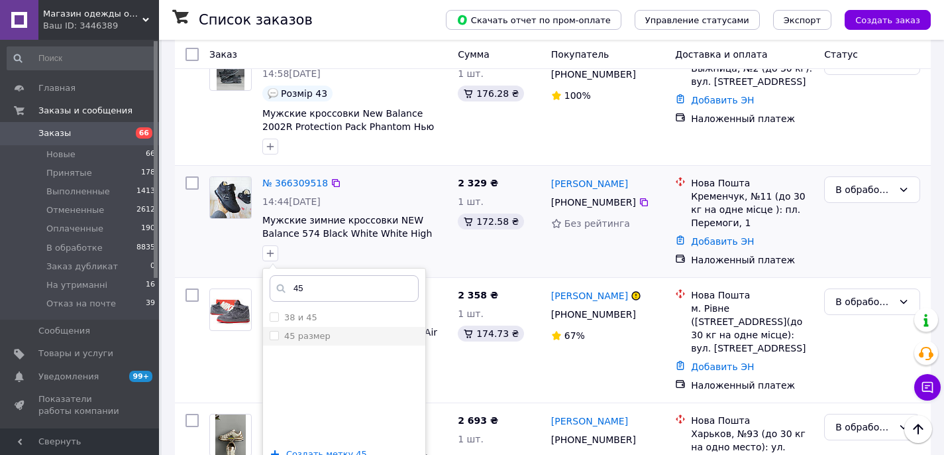
type input "45"
click at [272, 331] on input "45 размер" at bounding box center [274, 335] width 9 height 9
checkbox input "true"
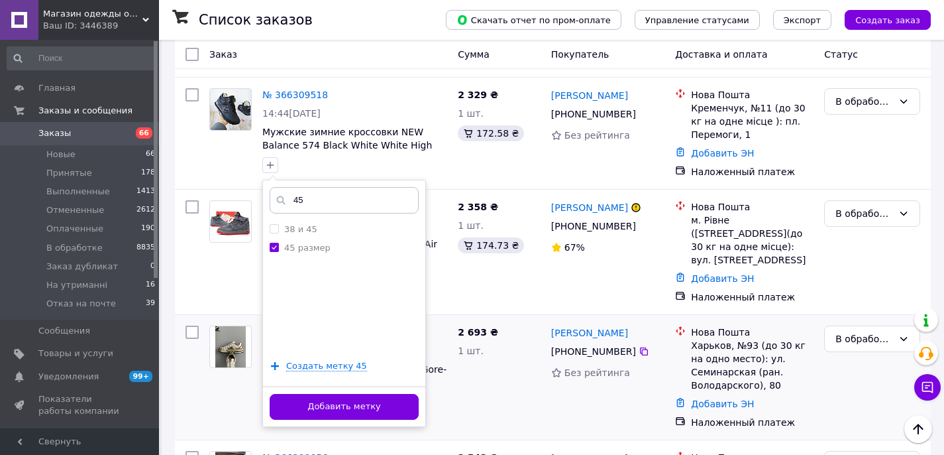
scroll to position [1086, 0]
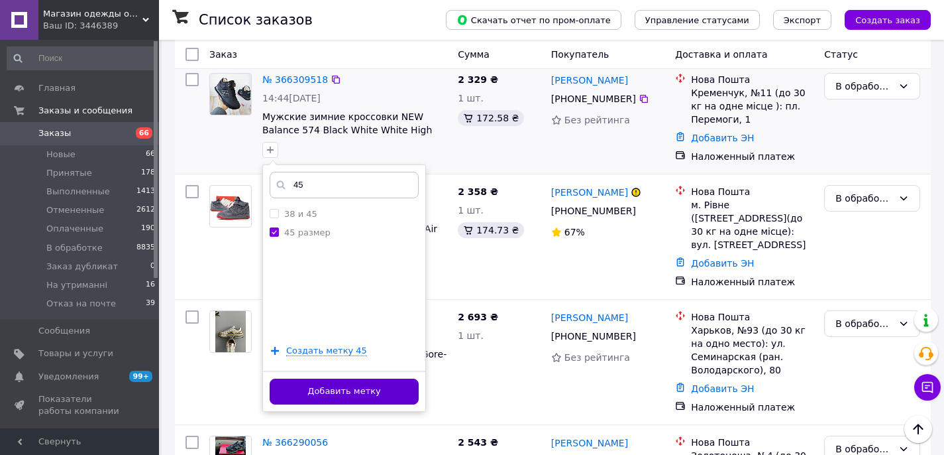
click at [402, 384] on button "Добавить метку" at bounding box center [344, 391] width 149 height 26
